Goal: Information Seeking & Learning: Learn about a topic

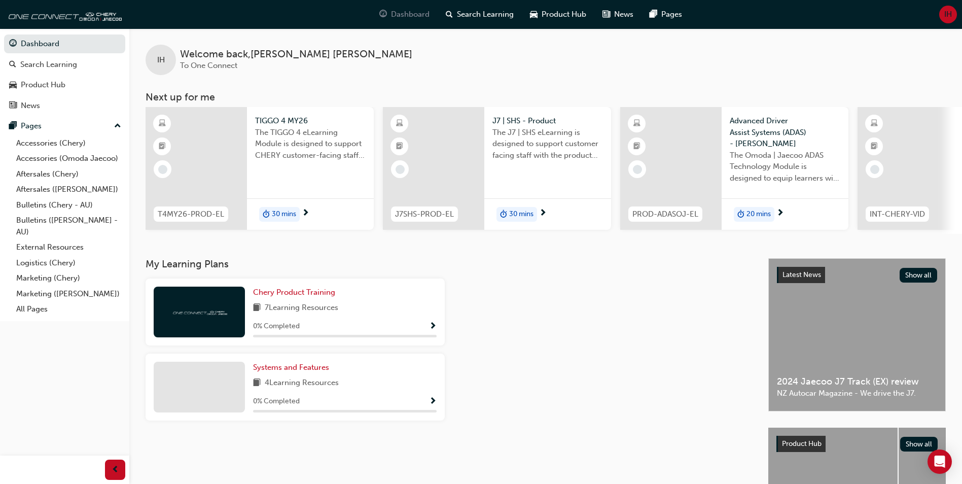
click at [388, 10] on div "Dashboard" at bounding box center [404, 14] width 66 height 21
click at [472, 13] on span "Search Learning" at bounding box center [485, 15] width 57 height 12
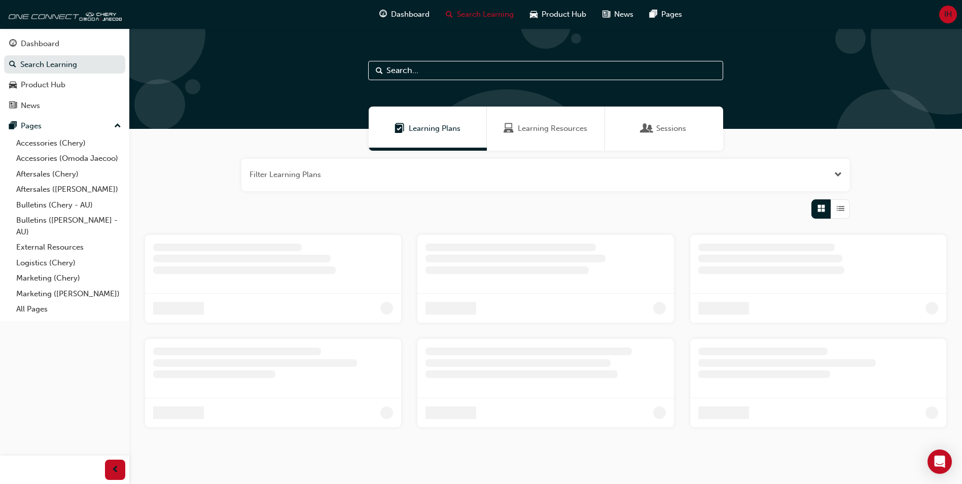
click at [414, 14] on span "Dashboard" at bounding box center [410, 15] width 39 height 12
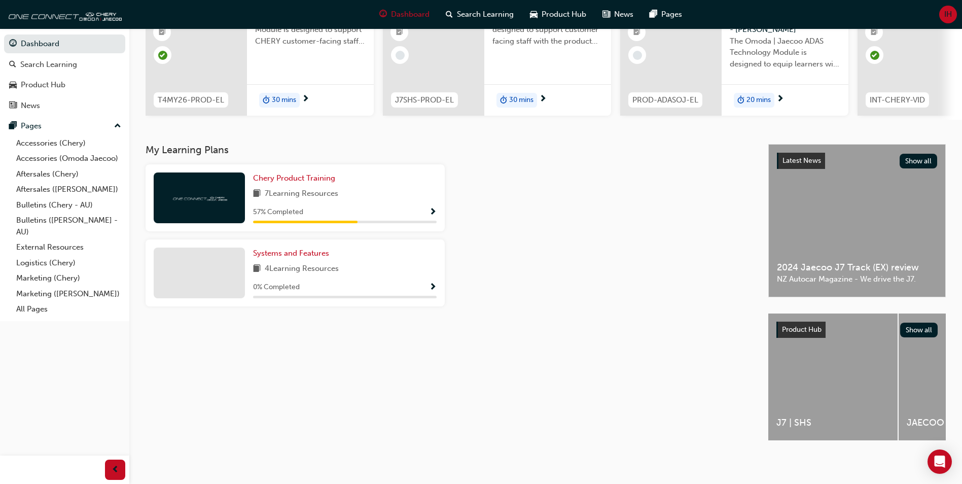
scroll to position [122, 0]
click at [331, 191] on span "7 Learning Resources" at bounding box center [302, 194] width 74 height 13
click at [433, 208] on span "Show Progress" at bounding box center [433, 212] width 8 height 9
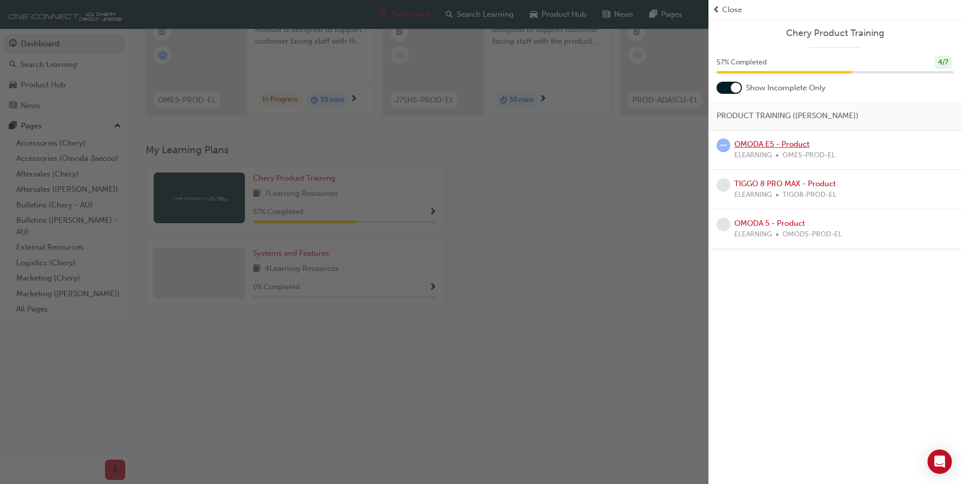
click at [804, 146] on link "OMODA E5 - Product" at bounding box center [772, 144] width 75 height 9
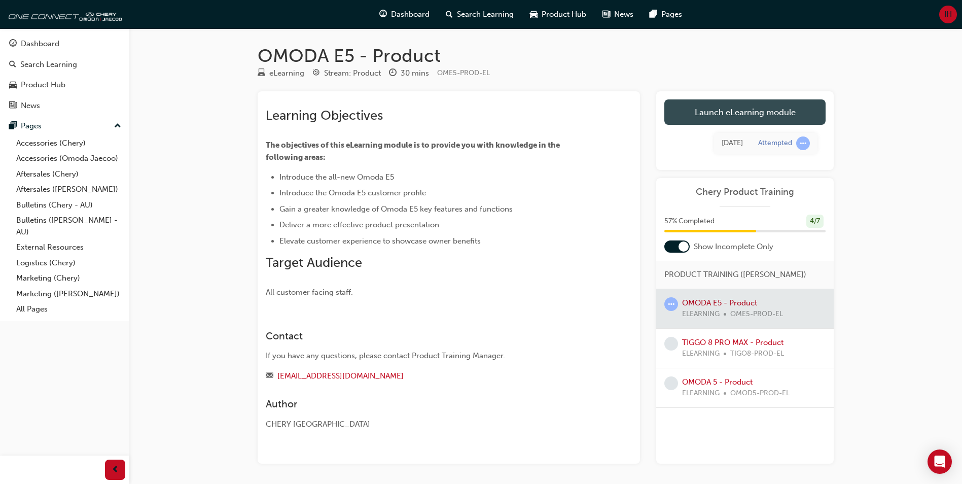
click at [749, 107] on link "Launch eLearning module" at bounding box center [745, 111] width 161 height 25
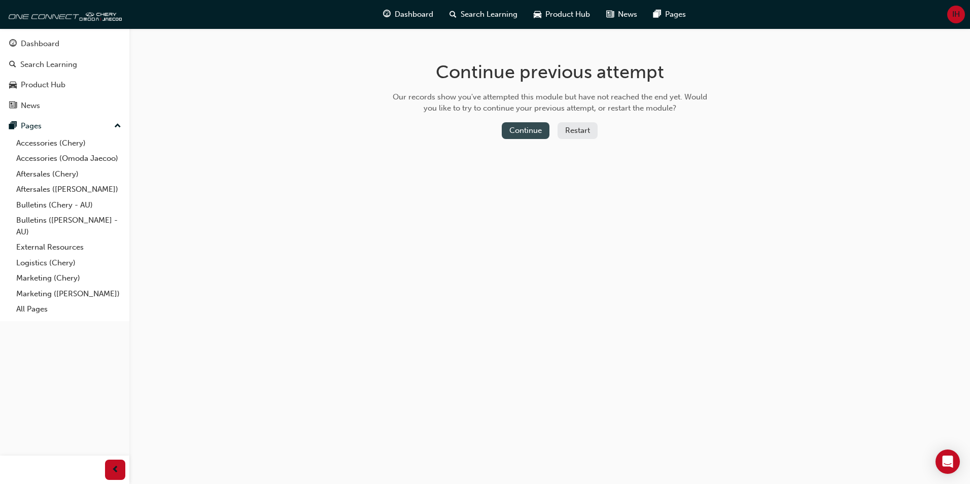
click at [533, 130] on button "Continue" at bounding box center [526, 130] width 48 height 17
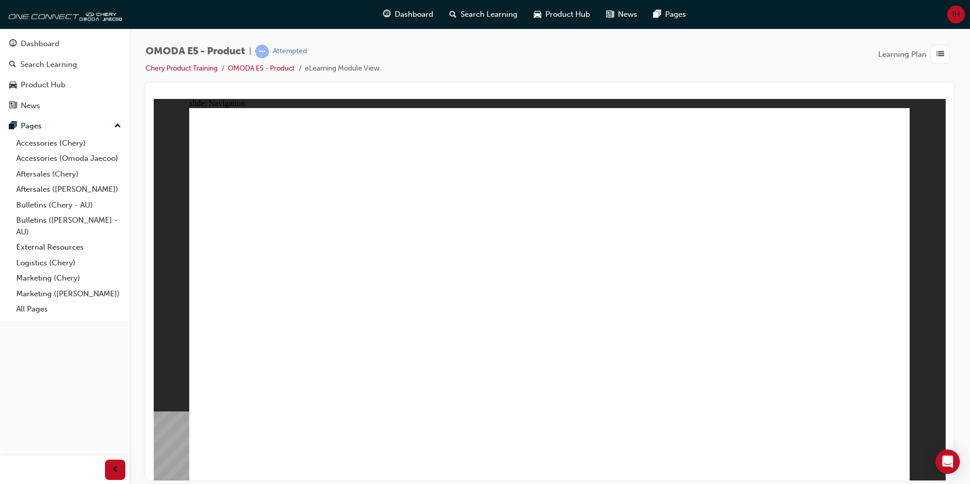
drag, startPoint x: 471, startPoint y: 136, endPoint x: 580, endPoint y: 200, distance: 126.2
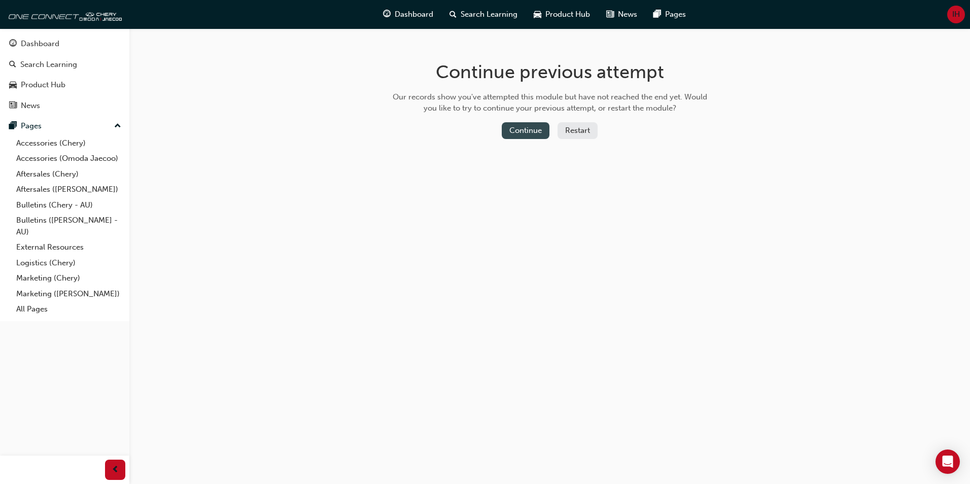
click at [518, 137] on button "Continue" at bounding box center [526, 130] width 48 height 17
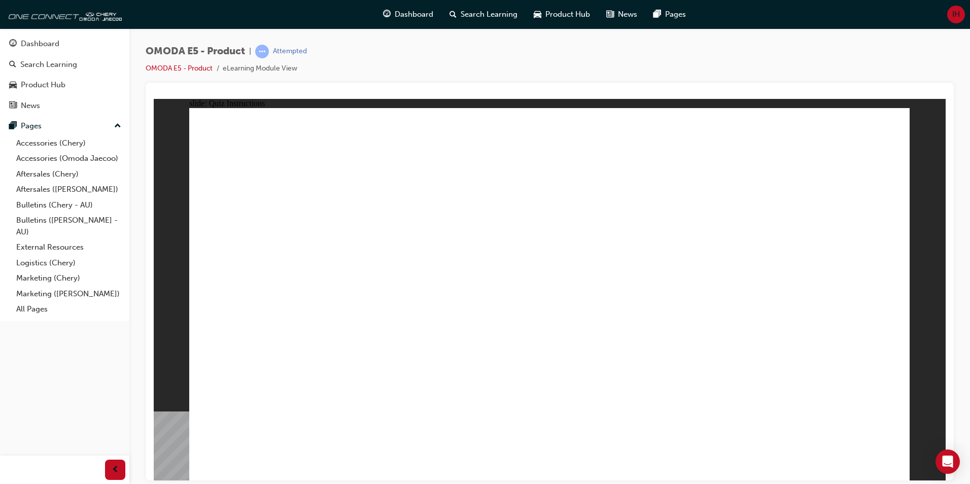
radio input "true"
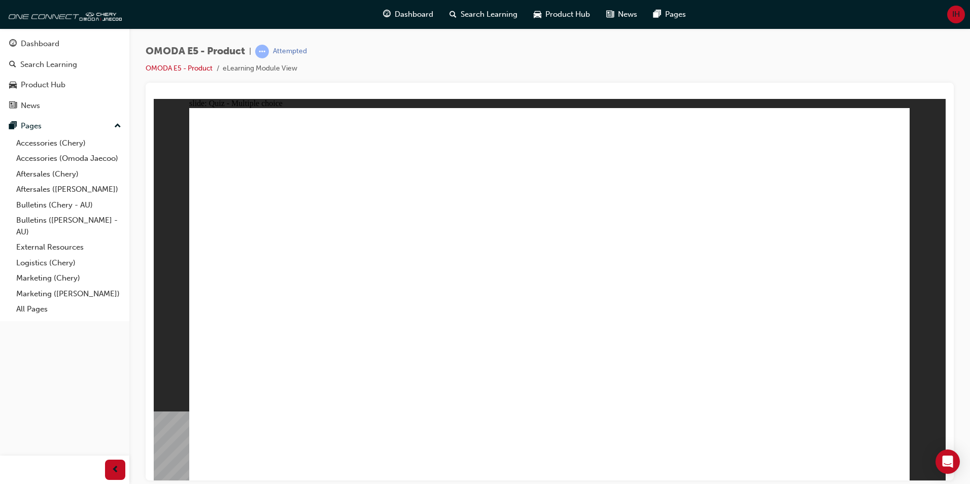
radio input "true"
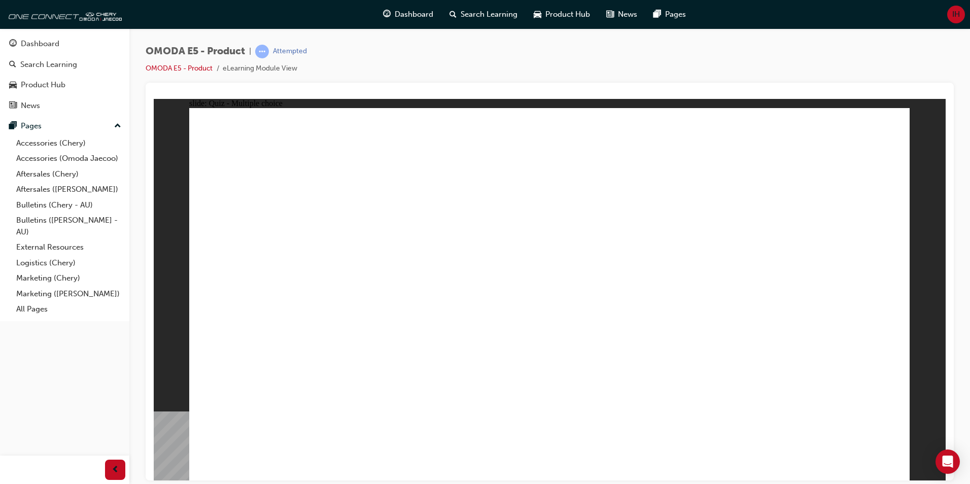
radio input "true"
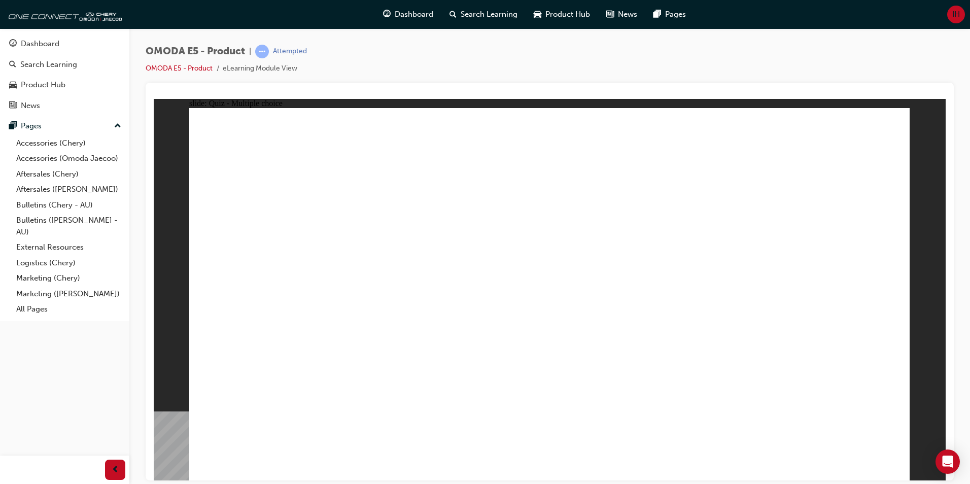
radio input "true"
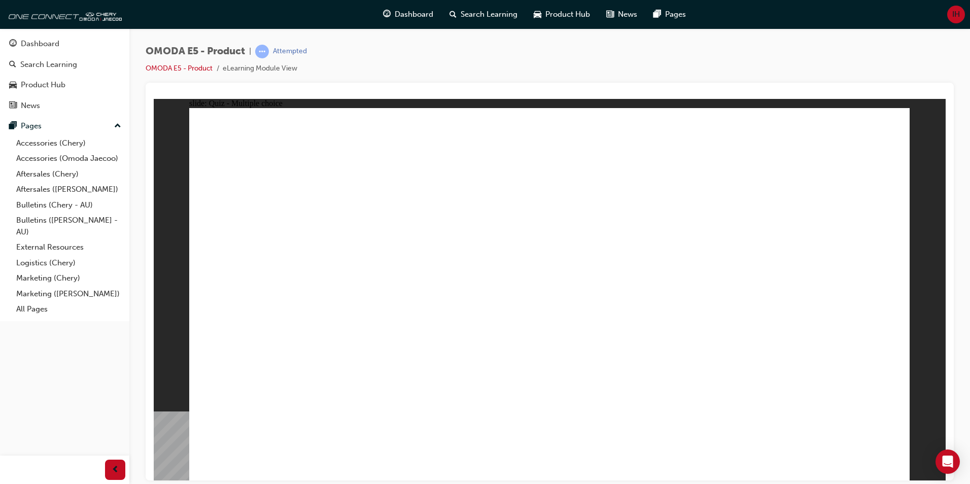
radio input "true"
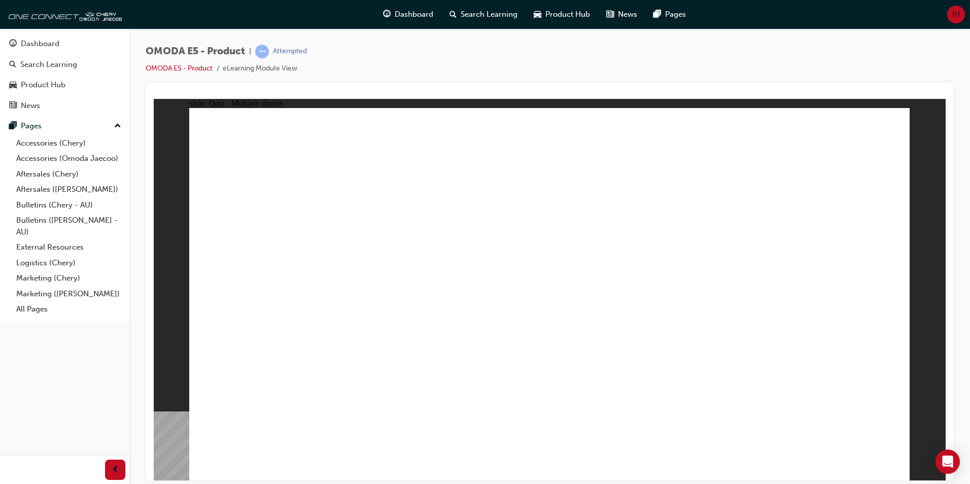
radio input "true"
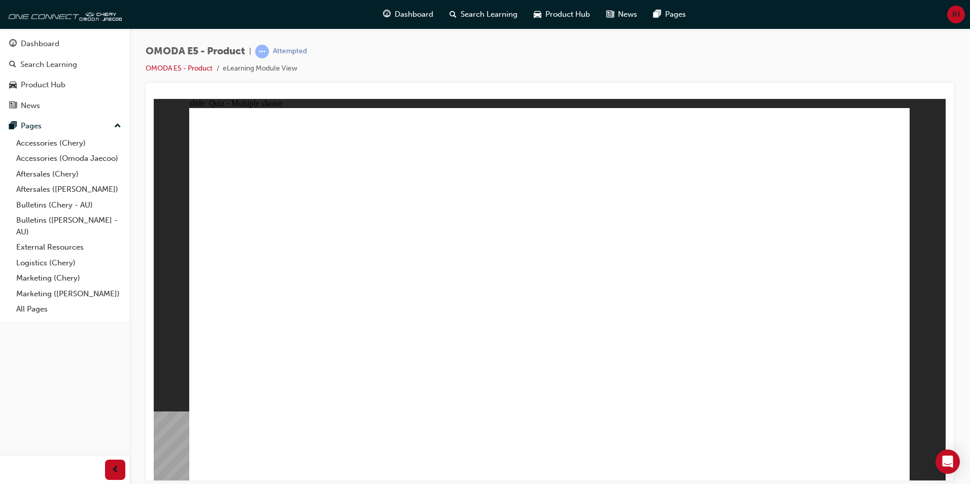
radio input "true"
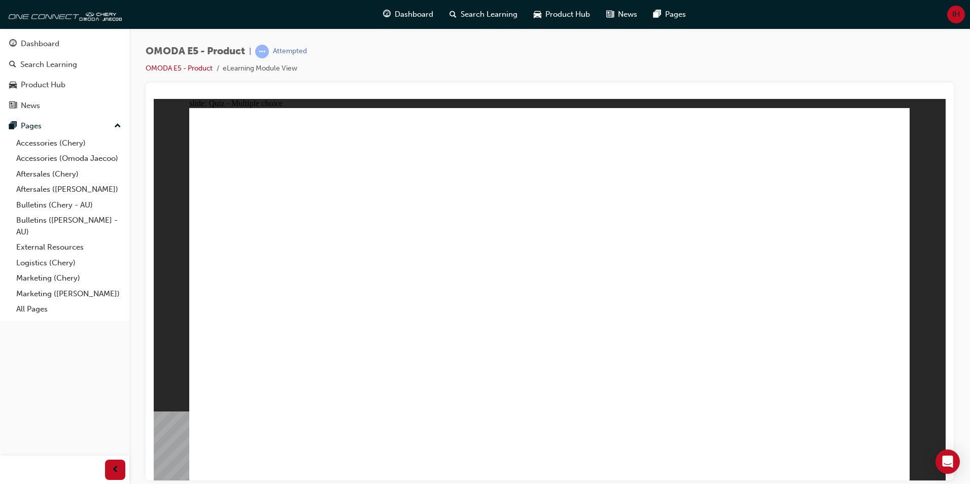
radio input "true"
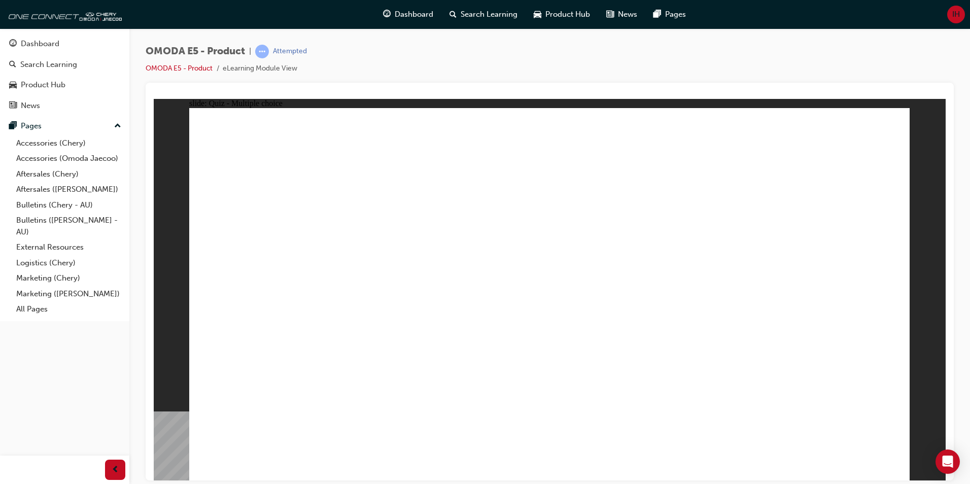
radio input "true"
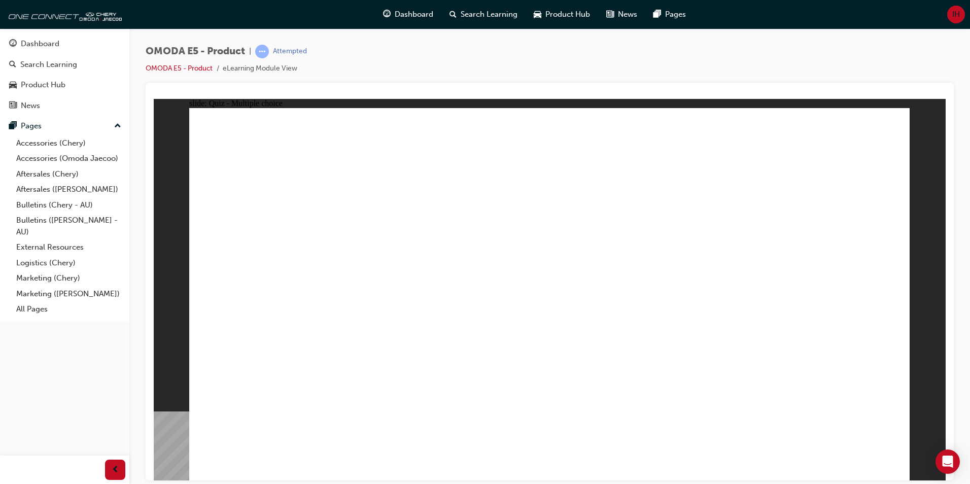
radio input "true"
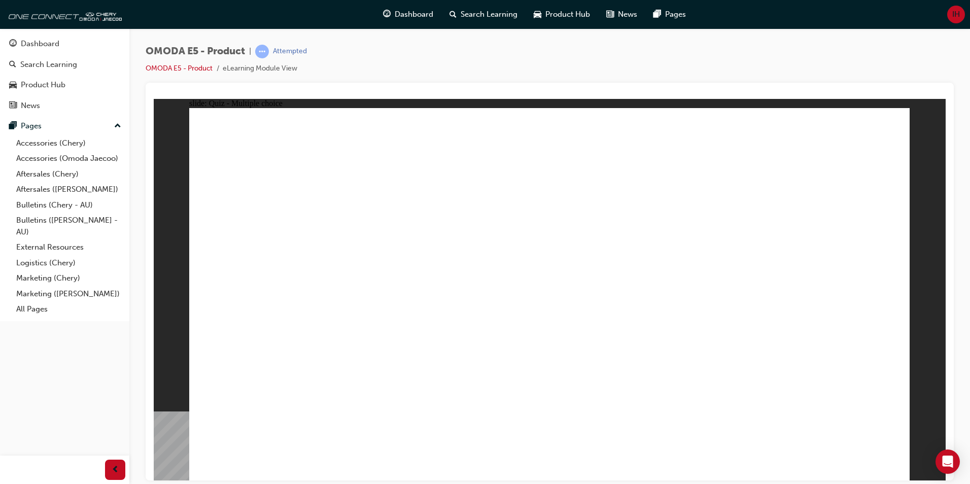
radio input "true"
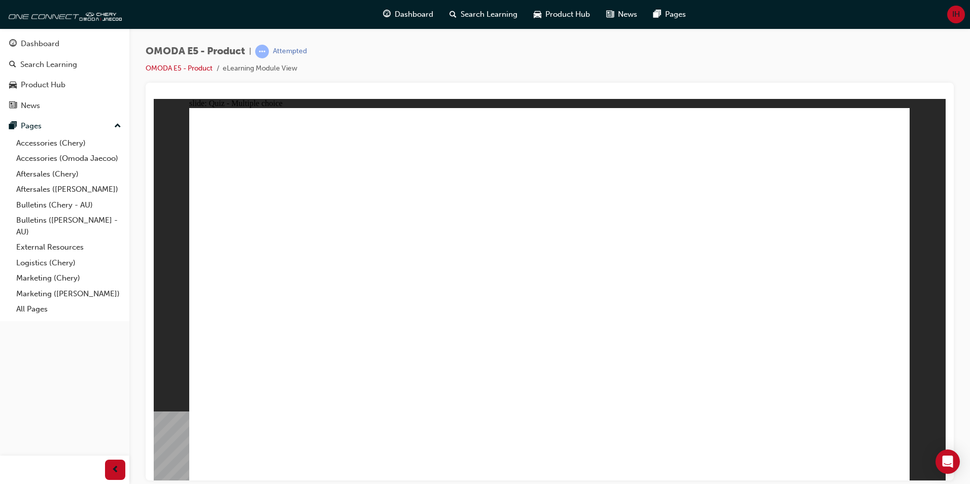
radio input "true"
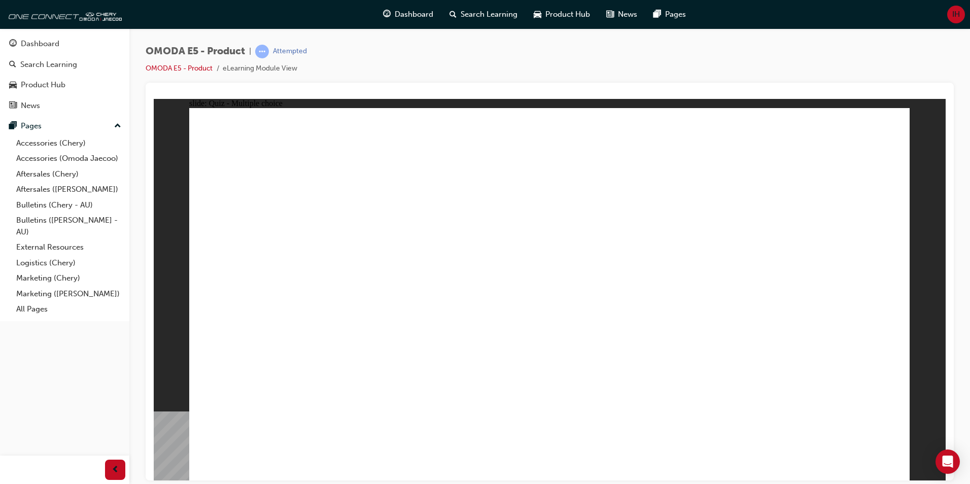
radio input "true"
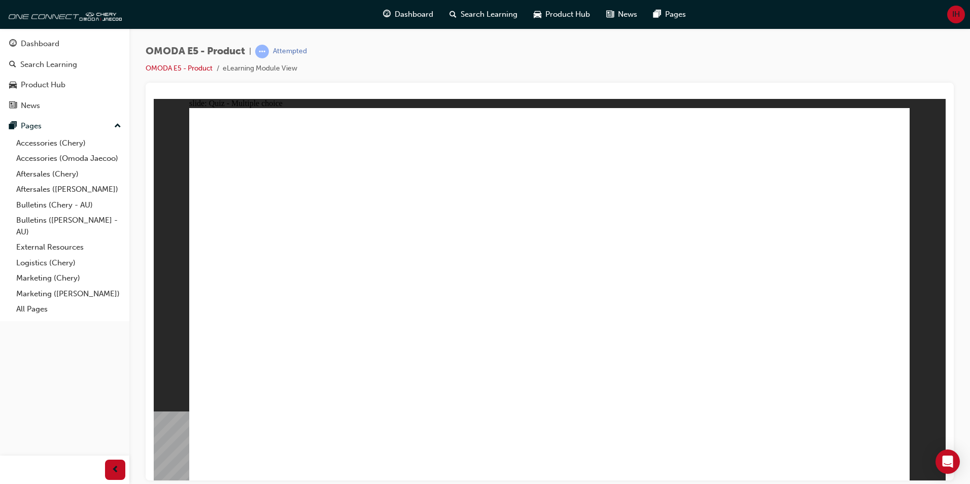
radio input "true"
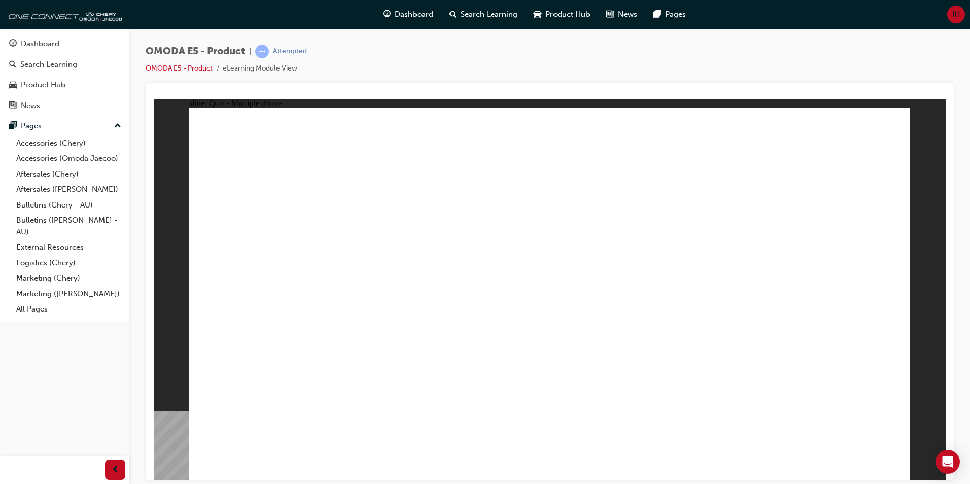
radio input "true"
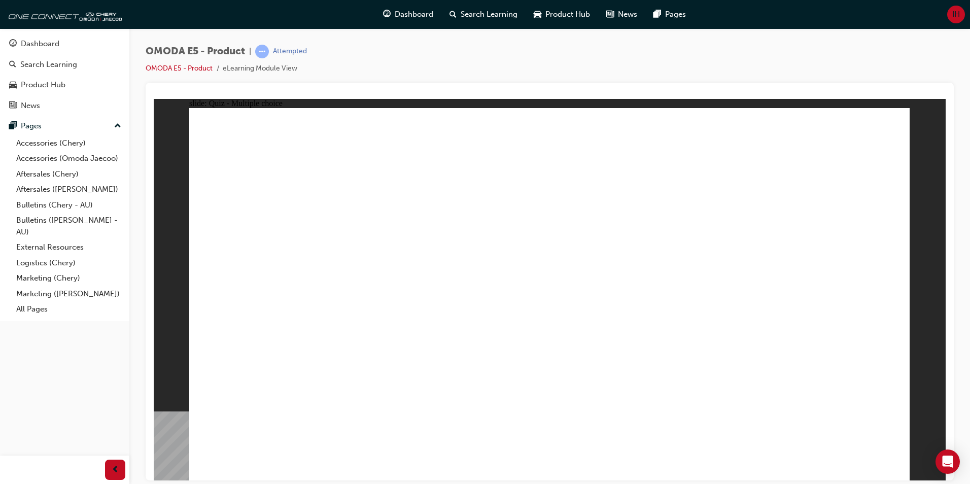
radio input "true"
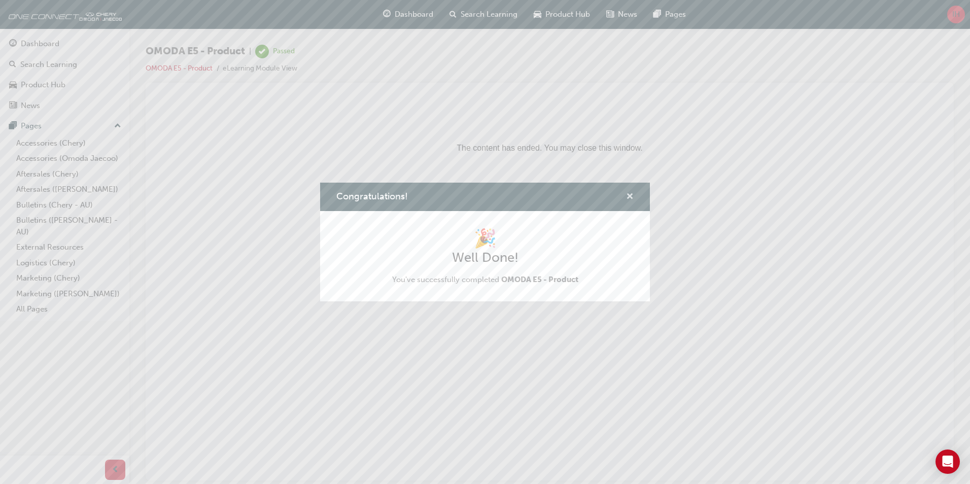
click at [629, 197] on span "cross-icon" at bounding box center [630, 197] width 8 height 9
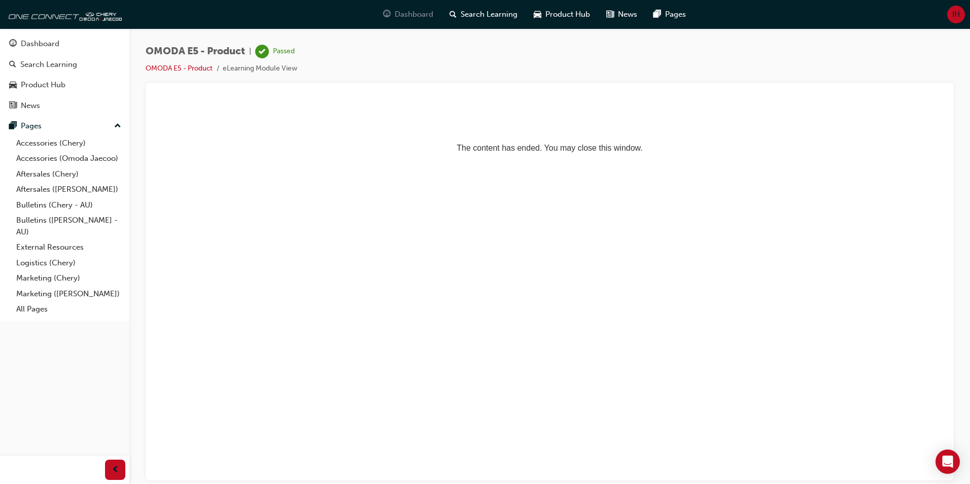
click at [411, 15] on span "Dashboard" at bounding box center [414, 15] width 39 height 12
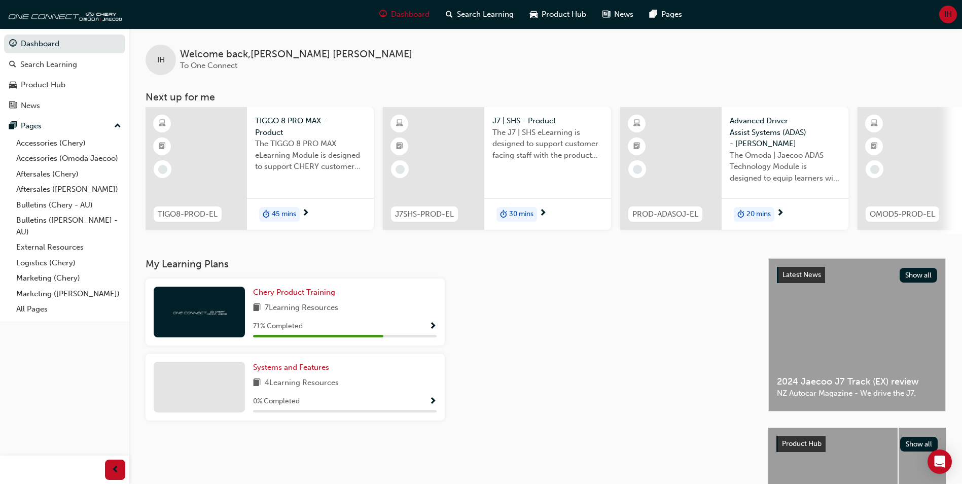
click at [361, 308] on div "7 Learning Resources" at bounding box center [345, 308] width 184 height 13
click at [310, 297] on span "Chery Product Training" at bounding box center [294, 292] width 82 height 9
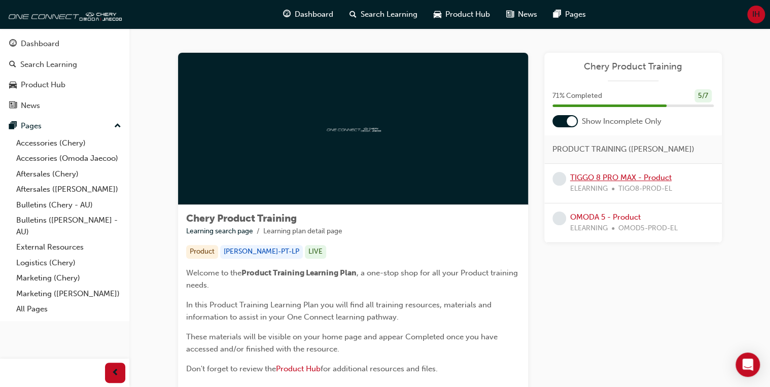
click at [644, 176] on link "TIGGO 8 PRO MAX - Product" at bounding box center [620, 177] width 101 height 9
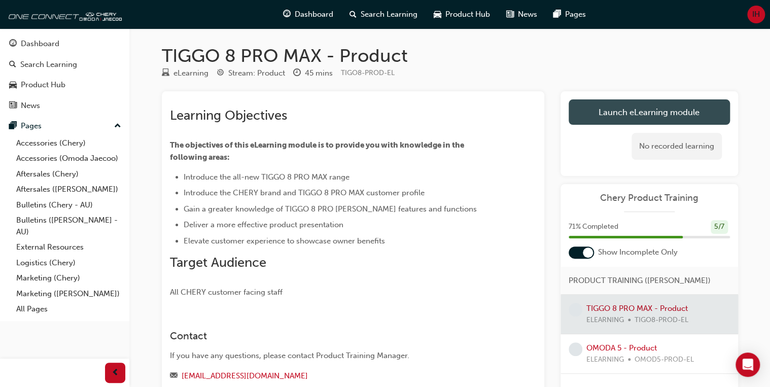
click at [603, 113] on link "Launch eLearning module" at bounding box center [649, 111] width 161 height 25
